Goal: Task Accomplishment & Management: Manage account settings

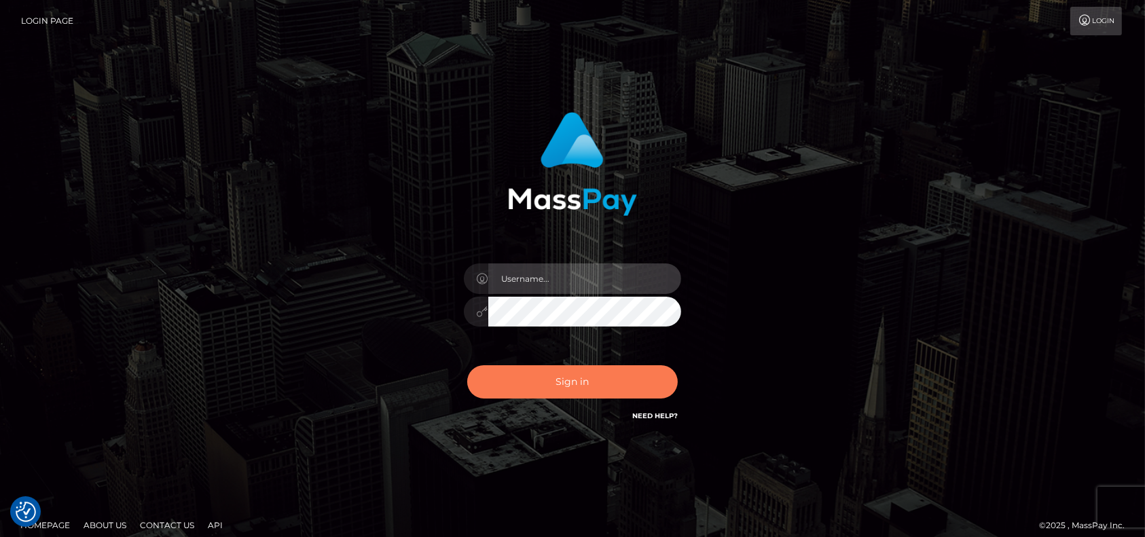
type input "petros.kidane"
click at [604, 376] on button "Sign in" at bounding box center [572, 381] width 211 height 33
type input "petros.kidane"
click at [594, 384] on button "Sign in" at bounding box center [572, 381] width 211 height 33
